Goal: Find specific page/section: Find specific page/section

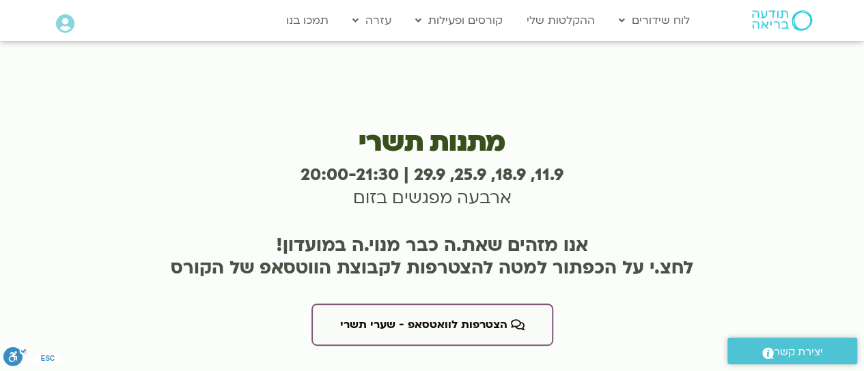
scroll to position [2622, 0]
click at [658, 24] on link "לוח שידורים" at bounding box center [654, 21] width 85 height 26
click at [712, 50] on link "לוח שידורים יומי" at bounding box center [687, 48] width 150 height 31
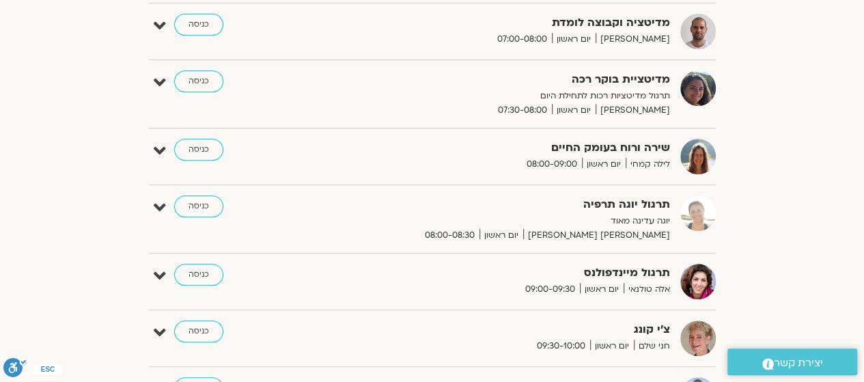
scroll to position [319, 0]
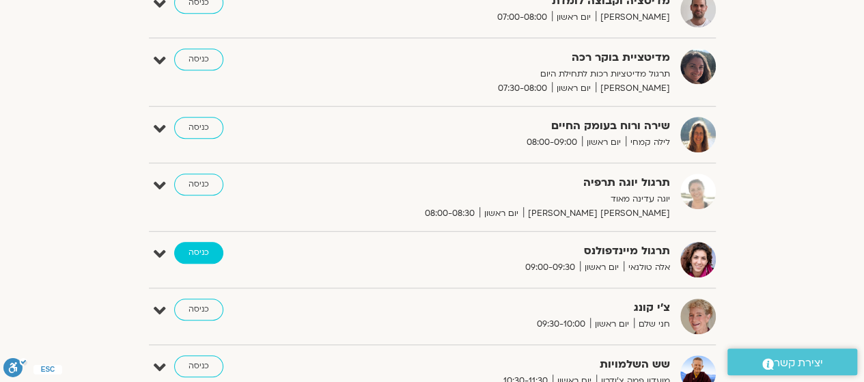
click at [196, 251] on link "כניסה" at bounding box center [198, 253] width 49 height 22
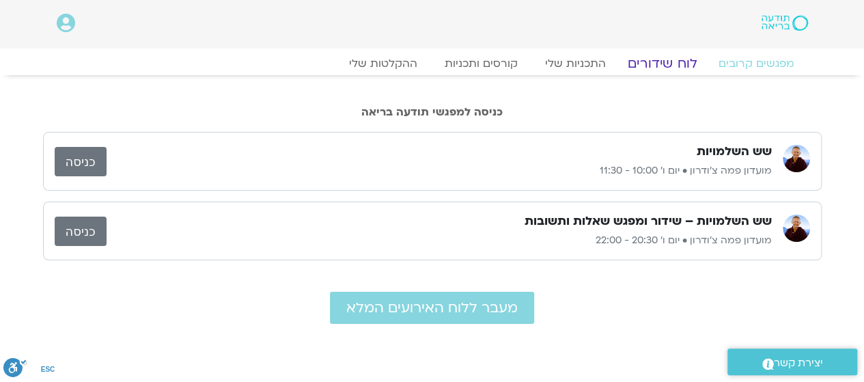
click at [674, 59] on link "לוח שידורים" at bounding box center [661, 63] width 102 height 16
click at [647, 66] on link "לוח שידורים" at bounding box center [661, 63] width 102 height 16
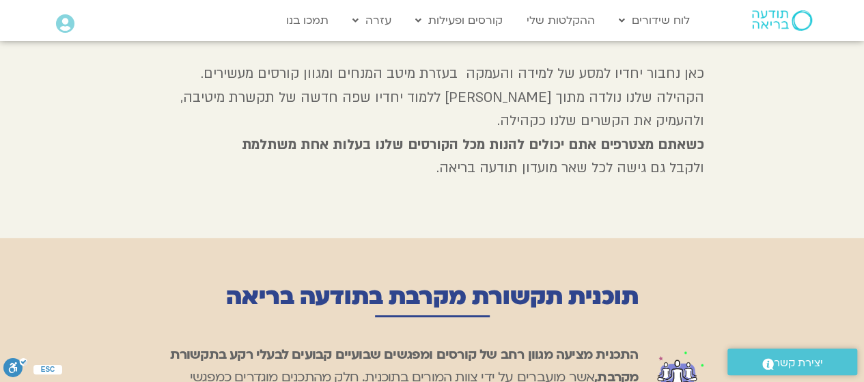
scroll to position [410, 0]
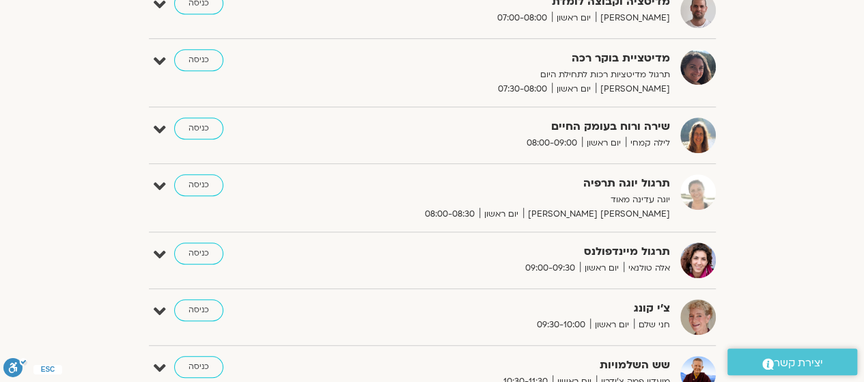
scroll to position [341, 0]
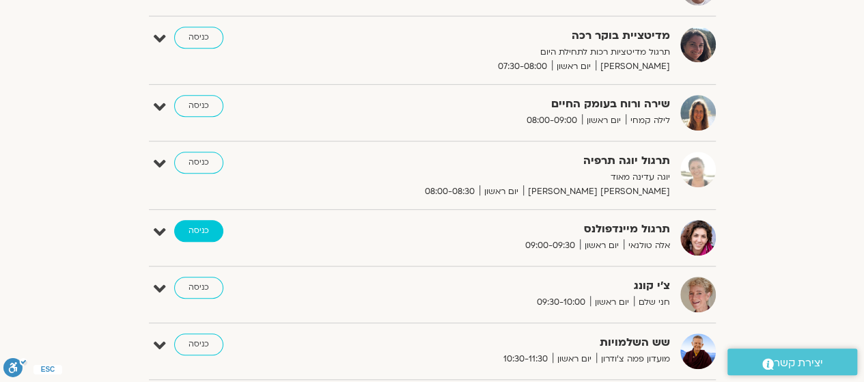
click at [183, 231] on link "כניסה" at bounding box center [198, 231] width 49 height 22
click at [195, 229] on link "כניסה" at bounding box center [198, 231] width 49 height 22
click at [195, 235] on link "כניסה" at bounding box center [198, 231] width 49 height 22
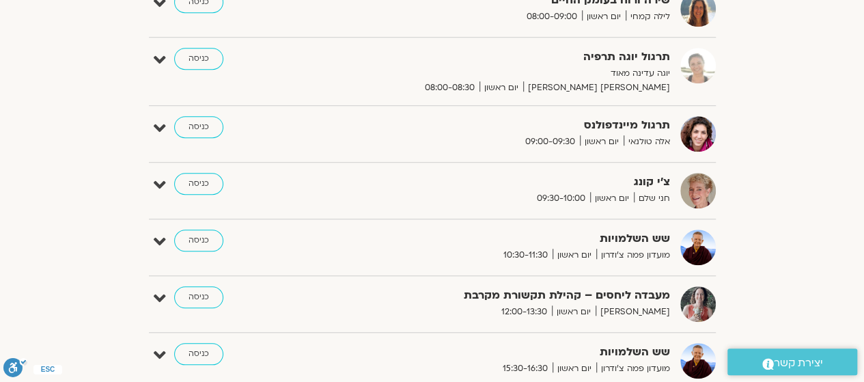
scroll to position [456, 0]
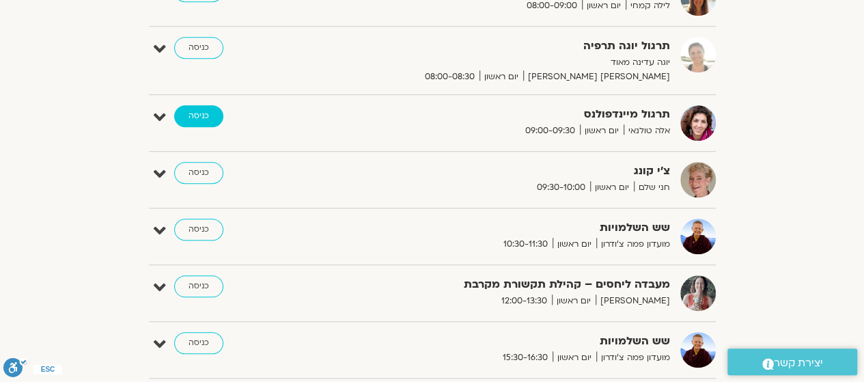
click at [191, 106] on link "כניסה" at bounding box center [198, 116] width 49 height 22
click at [190, 113] on link "כניסה" at bounding box center [198, 116] width 49 height 22
